Goal: Task Accomplishment & Management: Use online tool/utility

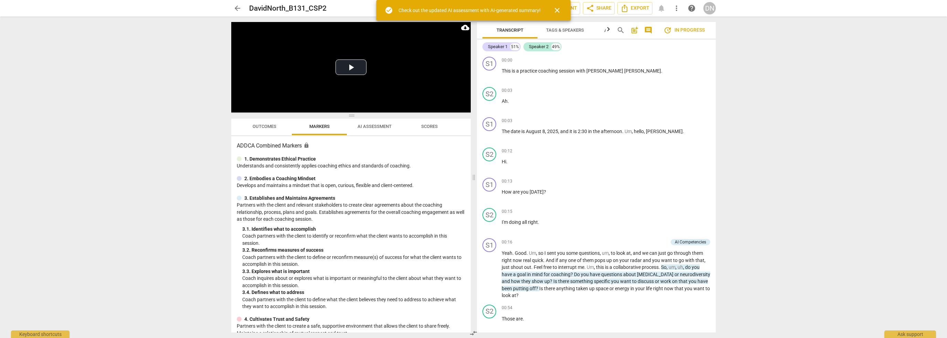
click at [556, 11] on span "close" at bounding box center [557, 10] width 8 height 8
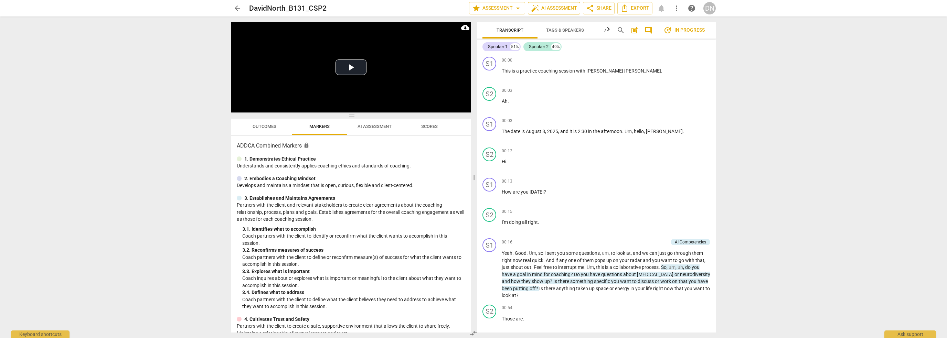
click at [555, 9] on span "auto_fix_high AI Assessment" at bounding box center [554, 8] width 46 height 8
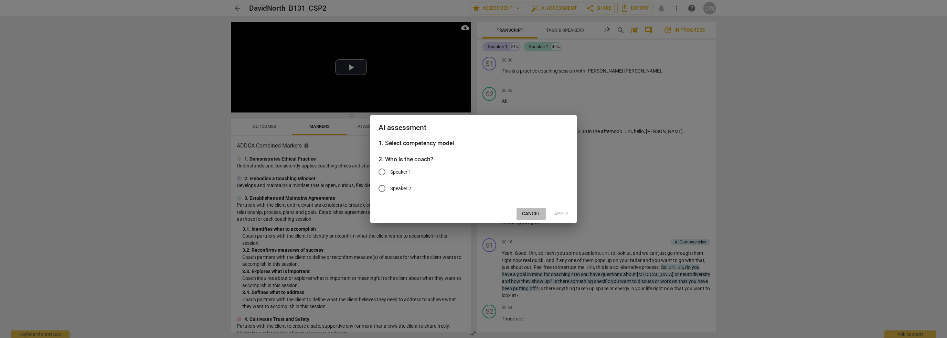
click at [527, 210] on button "Cancel" at bounding box center [531, 214] width 29 height 12
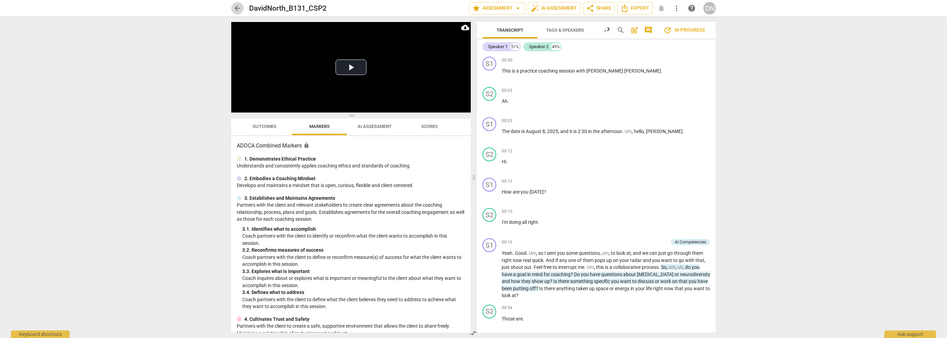
click at [237, 8] on span "arrow_back" at bounding box center [237, 8] width 8 height 8
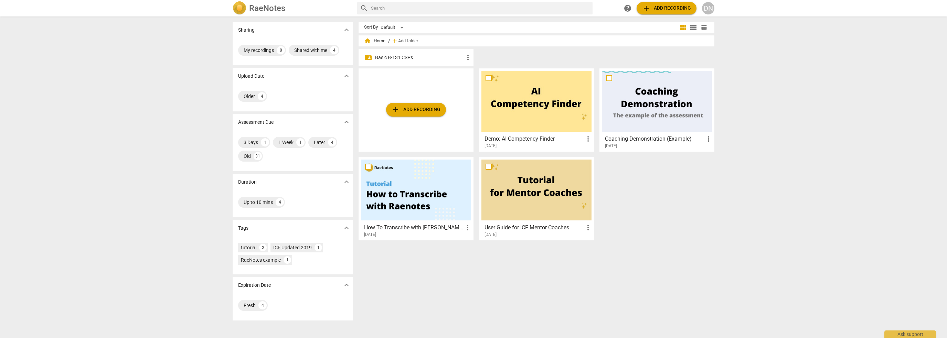
click at [655, 106] on div at bounding box center [657, 101] width 110 height 61
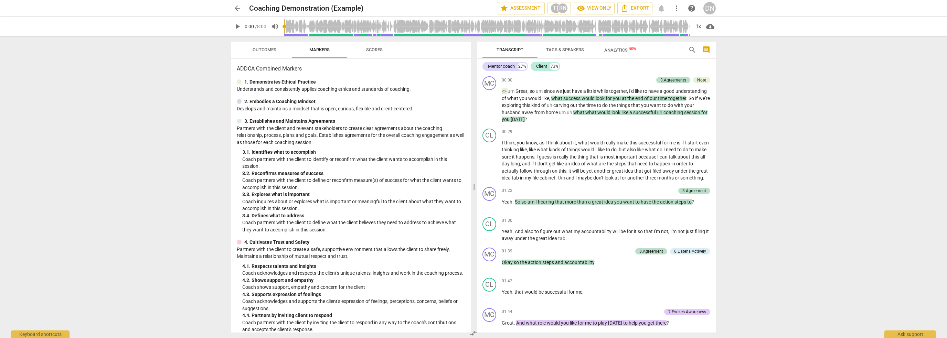
click at [240, 24] on span "play_arrow" at bounding box center [237, 26] width 8 height 8
click at [236, 27] on span "pause" at bounding box center [237, 26] width 8 height 8
type input "9"
